Goal: Find specific page/section: Find specific page/section

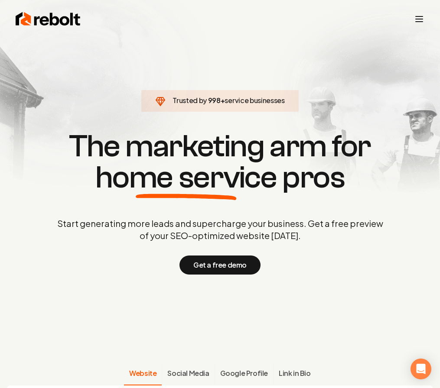
click at [416, 20] on icon "Toggle mobile menu" at bounding box center [419, 19] width 10 height 10
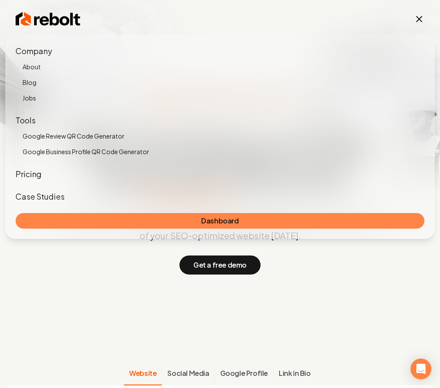
click at [285, 222] on link "Dashboard" at bounding box center [220, 221] width 409 height 16
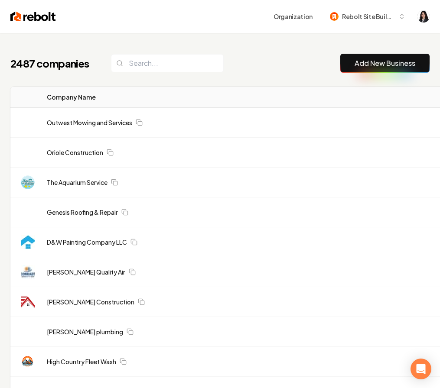
click at [270, 64] on div "2487 companies Add New Business" at bounding box center [219, 63] width 419 height 19
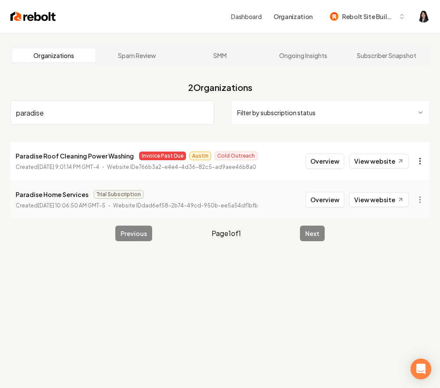
type input "paradise"
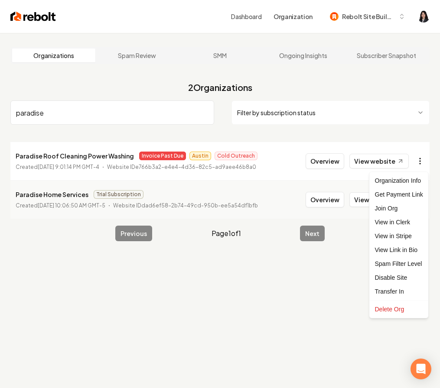
click at [422, 166] on html "Dashboard Organization Rebolt Site Builder Organizations Spam Review SMM Ongoin…" at bounding box center [220, 194] width 440 height 388
click at [410, 233] on link "View in Stripe" at bounding box center [398, 236] width 55 height 14
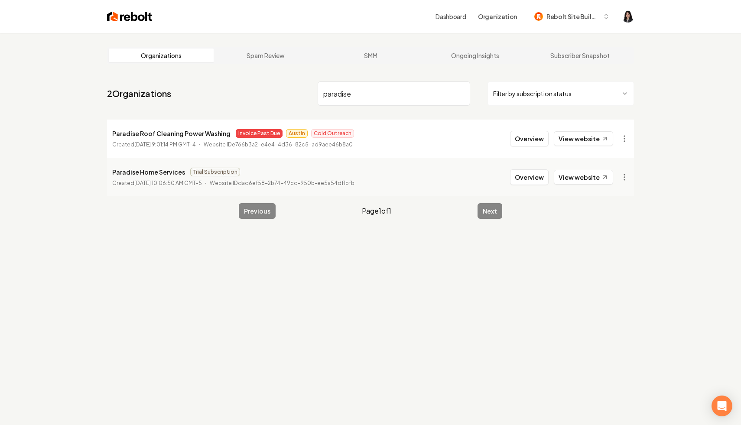
click at [439, 93] on input "paradise" at bounding box center [394, 93] width 153 height 24
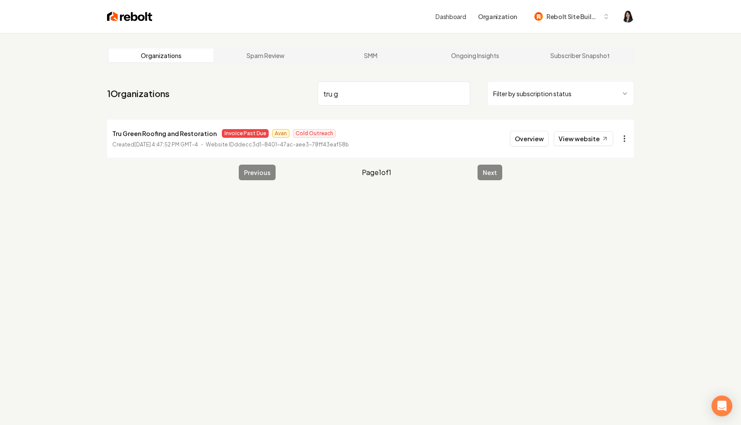
type input "tru g"
click at [439, 137] on html "Dashboard Organization Rebolt Site Builder Organizations Spam Review SMM Ongoin…" at bounding box center [370, 212] width 741 height 425
click at [439, 211] on link "View in Stripe" at bounding box center [603, 214] width 55 height 14
click at [439, 91] on input "tru g" at bounding box center [394, 93] width 153 height 24
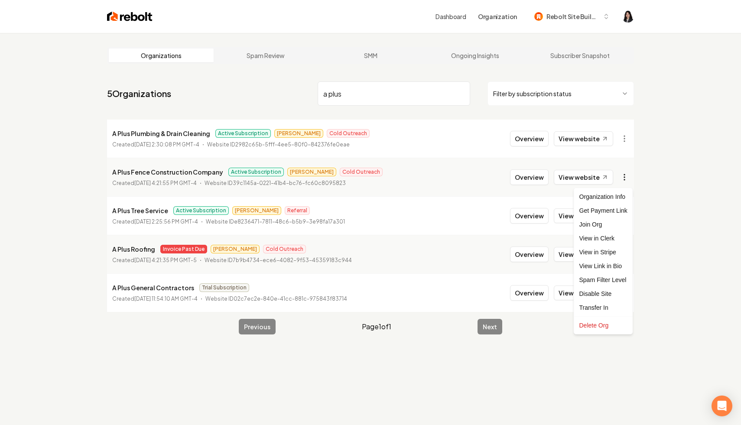
click at [439, 177] on html "Dashboard Organization Rebolt Site Builder Organizations Spam Review SMM Ongoin…" at bounding box center [370, 212] width 741 height 425
click at [439, 254] on link "View in Stripe" at bounding box center [603, 252] width 55 height 14
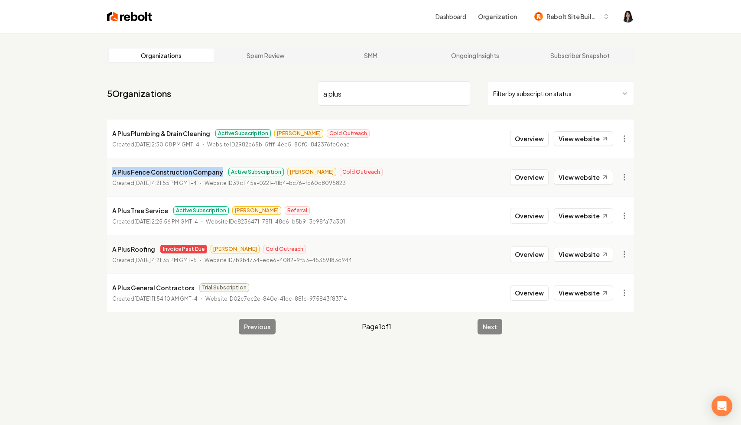
drag, startPoint x: 221, startPoint y: 174, endPoint x: 105, endPoint y: 175, distance: 115.3
click at [105, 175] on main "Organizations Spam Review SMM Ongoing Insights Subscriber Snapshot 5 Organizati…" at bounding box center [370, 190] width 555 height 315
copy p "A Plus Fence Construction Company"
drag, startPoint x: 362, startPoint y: 88, endPoint x: 242, endPoint y: 74, distance: 120.9
click at [242, 74] on main "Organizations Spam Review SMM Ongoing Insights Subscriber Snapshot 5 Organizati…" at bounding box center [370, 190] width 555 height 315
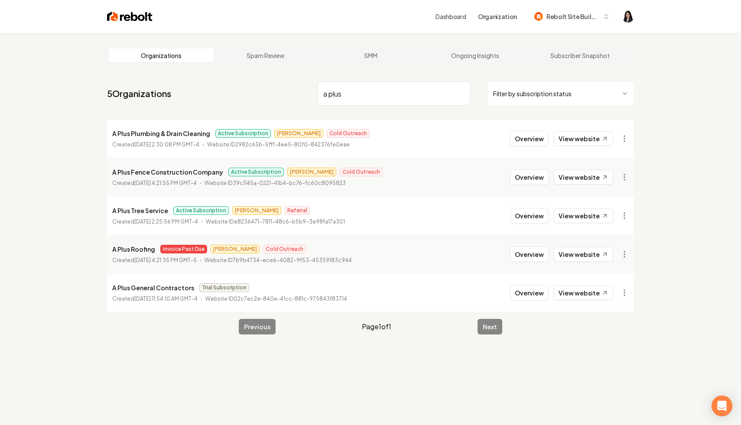
drag, startPoint x: 361, startPoint y: 92, endPoint x: 263, endPoint y: 85, distance: 97.3
click at [263, 85] on nav "5 Organizations a plus Filter by subscription status" at bounding box center [370, 97] width 527 height 38
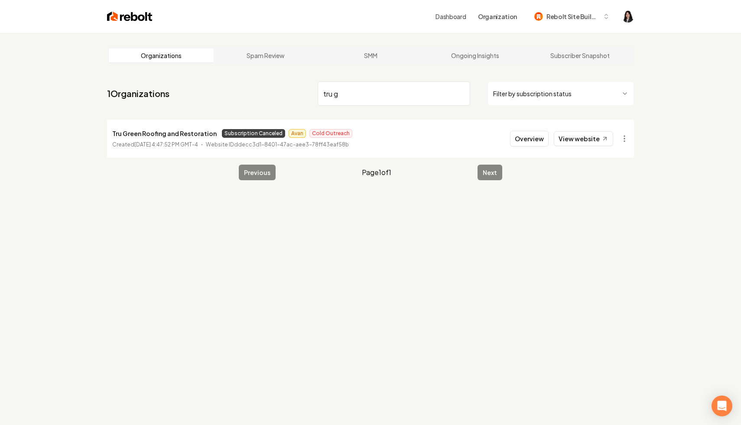
type input "tru g"
drag, startPoint x: 212, startPoint y: 134, endPoint x: 88, endPoint y: 137, distance: 124.8
click at [88, 137] on div "Organizations Spam Review SMM Ongoing Insights Subscriber Snapshot 1 Organizati…" at bounding box center [370, 245] width 741 height 425
copy p "Tru Green Roofing and Restoration"
click at [439, 94] on input "tru g" at bounding box center [394, 93] width 153 height 24
